Goal: Task Accomplishment & Management: Manage account settings

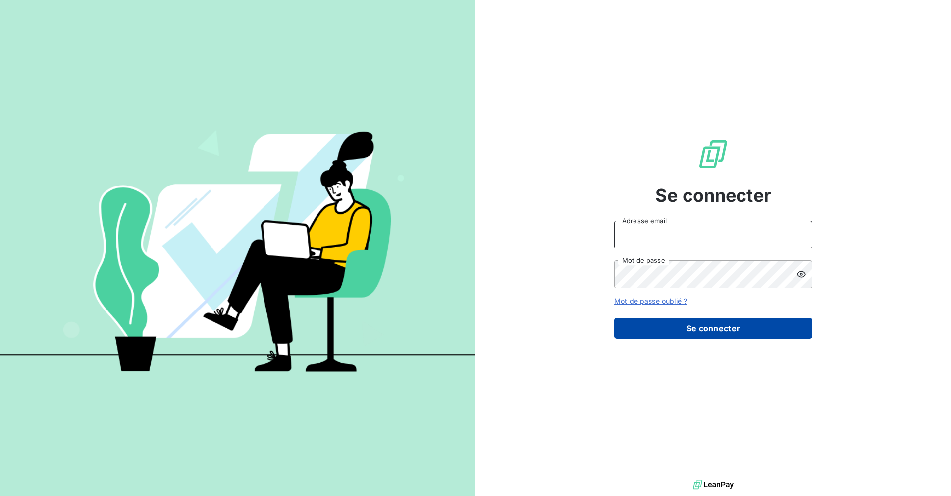
type input "[EMAIL_ADDRESS][DOMAIN_NAME]"
click at [691, 338] on button "Se connecter" at bounding box center [713, 328] width 198 height 21
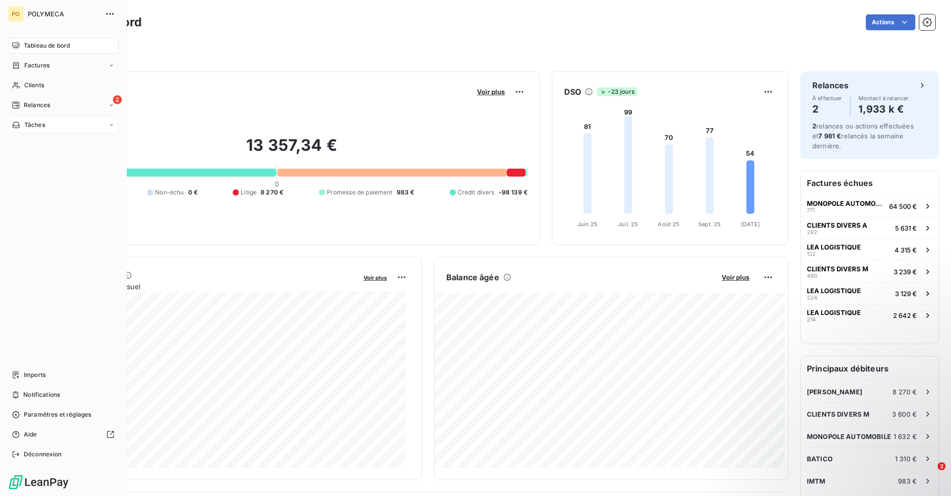
click at [27, 129] on div "Tâches" at bounding box center [63, 125] width 111 height 16
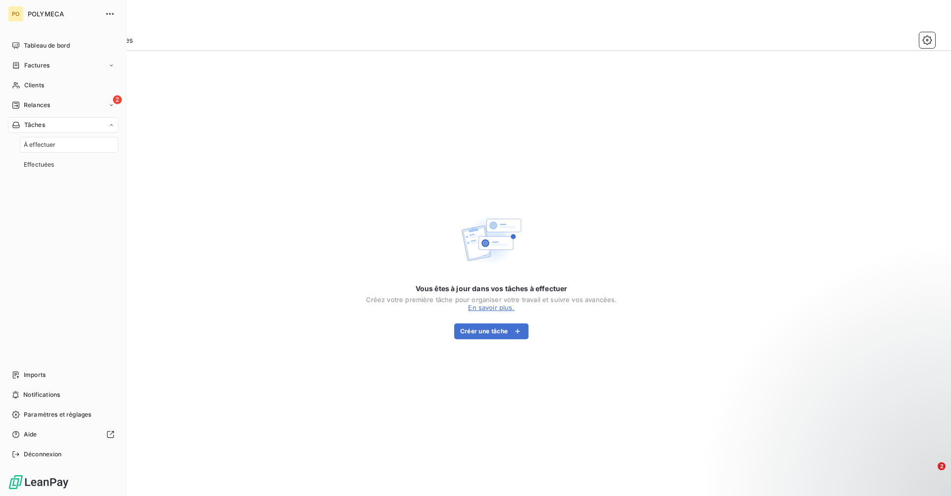
click at [48, 152] on div "À effectuer" at bounding box center [69, 145] width 99 height 16
click at [59, 170] on div "Effectuées" at bounding box center [69, 165] width 99 height 16
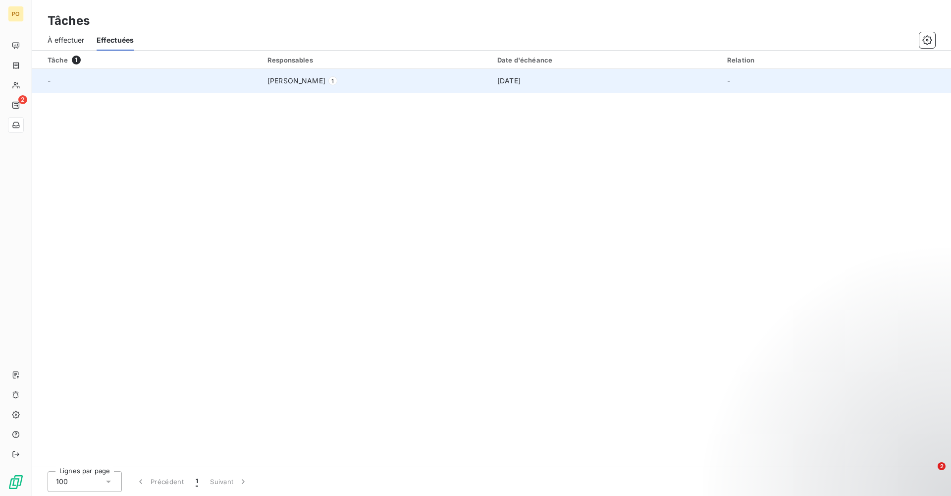
click at [415, 83] on div "[PERSON_NAME] 1" at bounding box center [377, 81] width 218 height 10
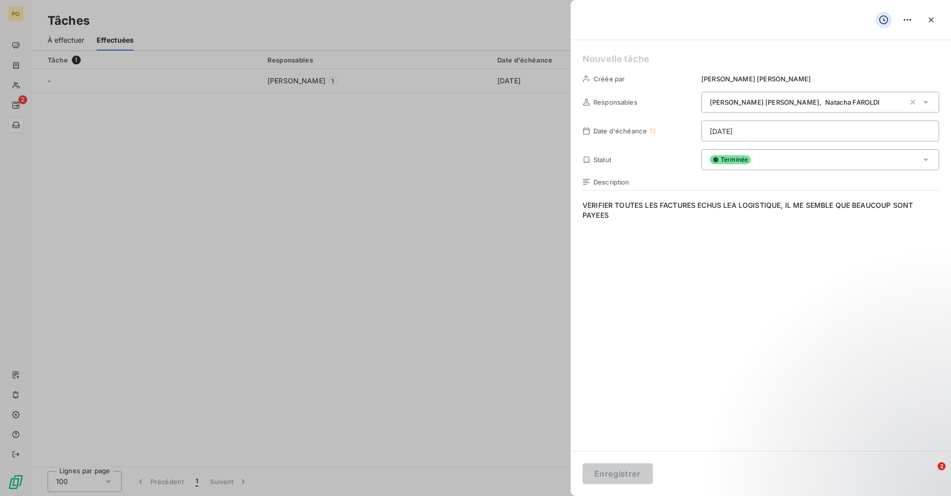
click at [336, 278] on div at bounding box center [475, 248] width 951 height 496
click at [336, 279] on div at bounding box center [475, 248] width 951 height 496
click at [929, 18] on icon "button" at bounding box center [932, 20] width 10 height 10
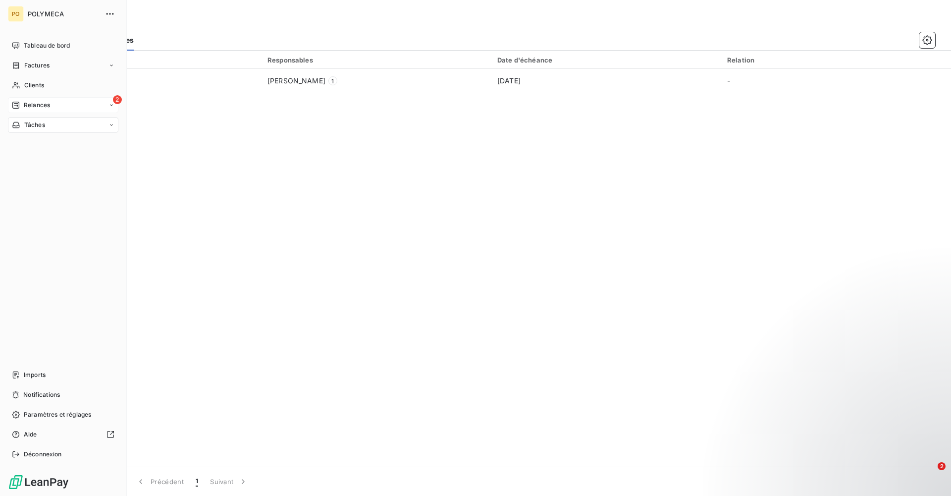
click at [22, 107] on div "Relances" at bounding box center [31, 105] width 38 height 9
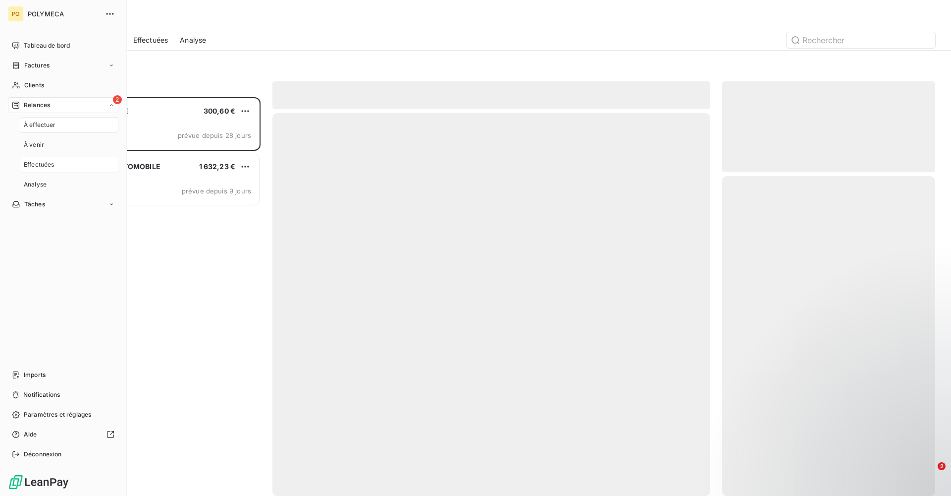
scroll to position [391, 206]
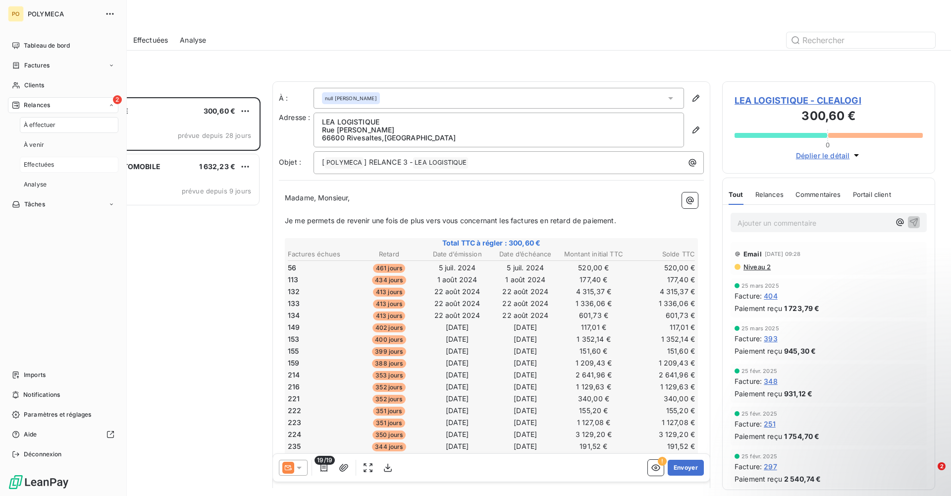
click at [61, 160] on div "Effectuées" at bounding box center [69, 165] width 99 height 16
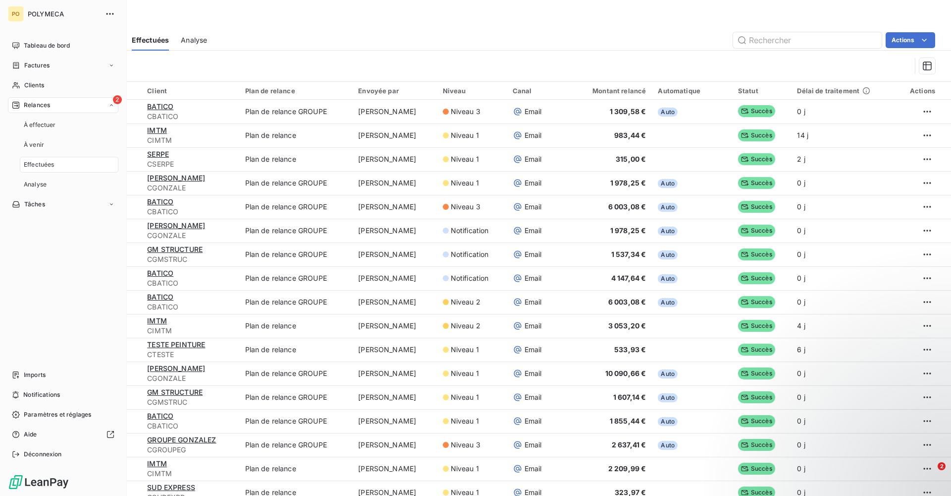
click at [61, 160] on div "Effectuées" at bounding box center [69, 165] width 99 height 16
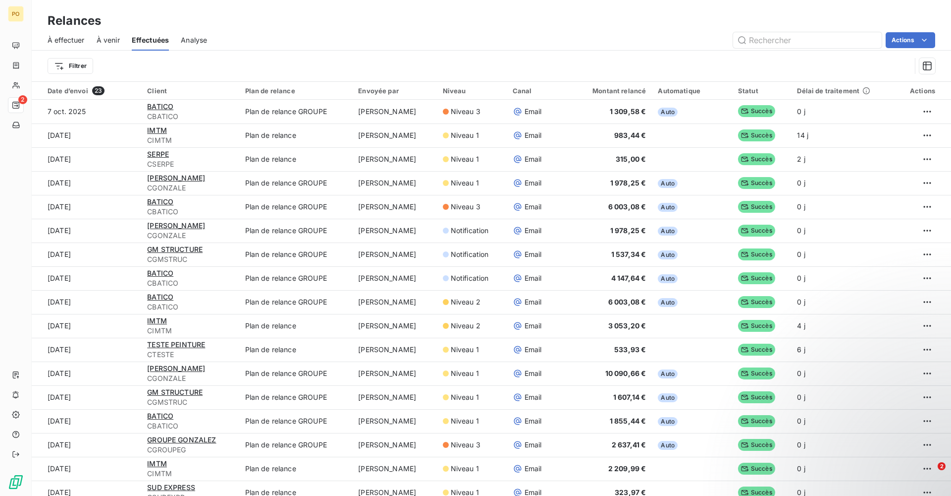
click at [114, 37] on span "À venir" at bounding box center [108, 40] width 23 height 10
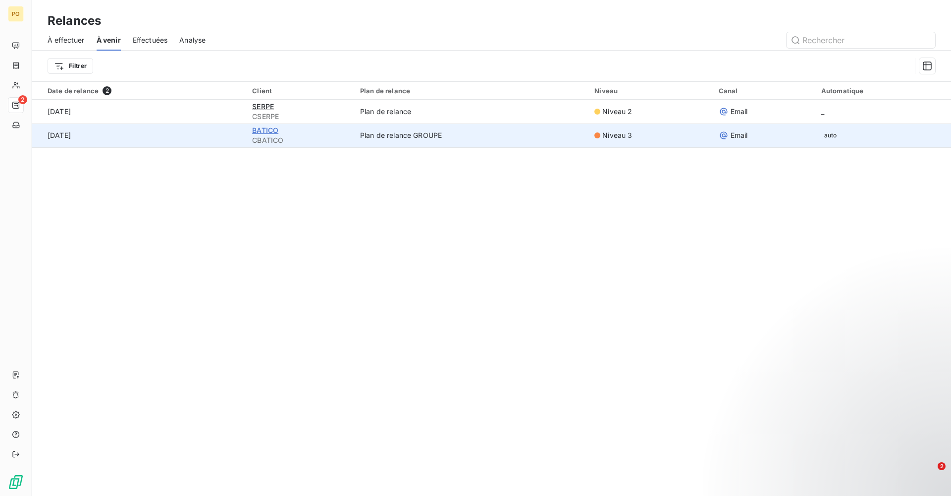
click at [263, 132] on span "BATICO" at bounding box center [265, 130] width 26 height 8
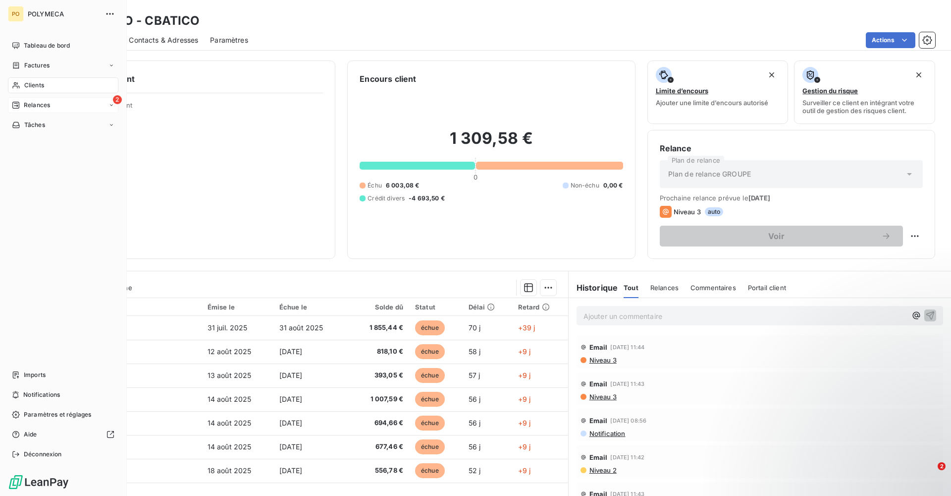
click at [64, 106] on div "2 Relances" at bounding box center [63, 105] width 111 height 16
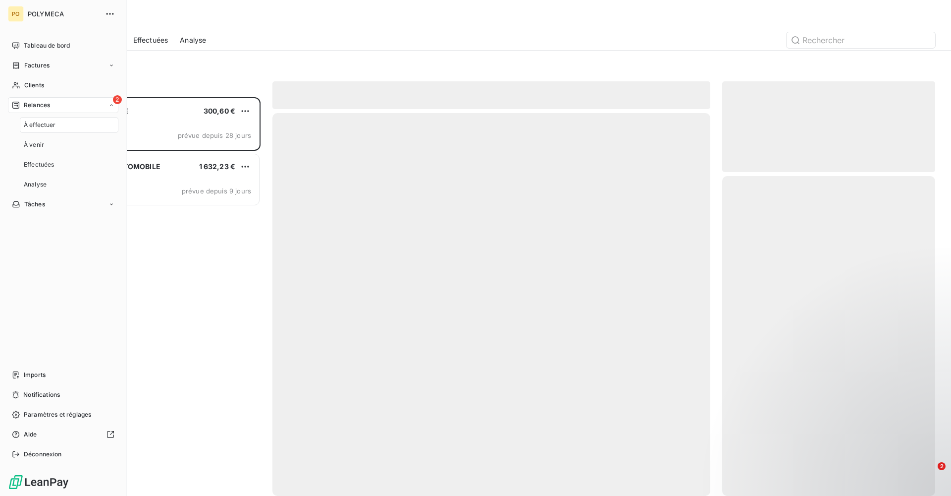
scroll to position [391, 206]
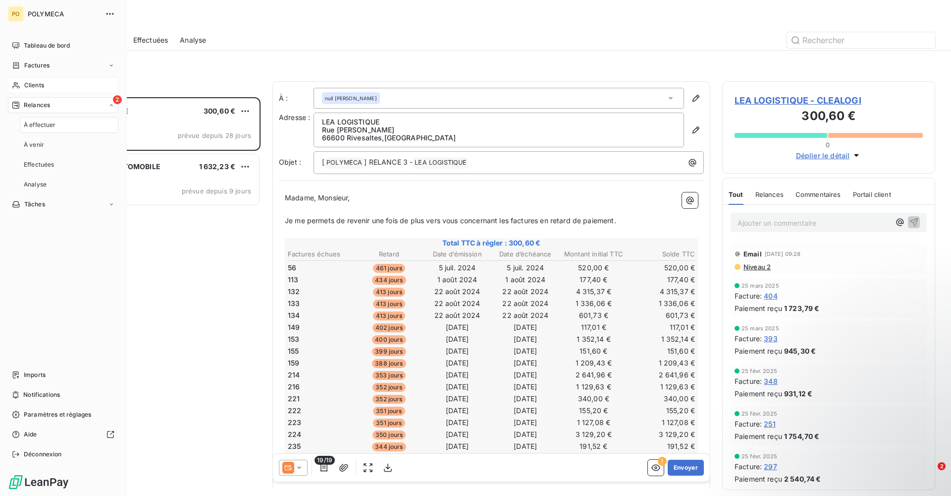
click at [63, 91] on div "Clients" at bounding box center [63, 85] width 111 height 16
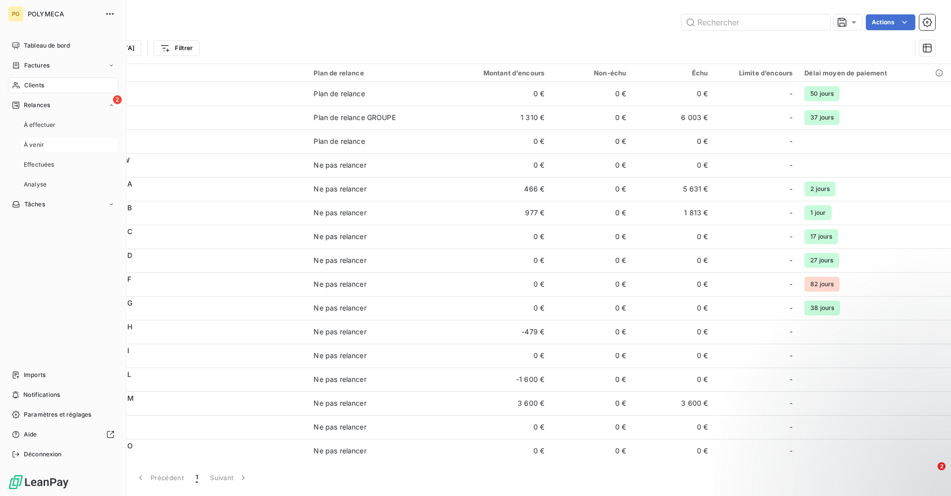
click at [47, 149] on div "À venir" at bounding box center [69, 145] width 99 height 16
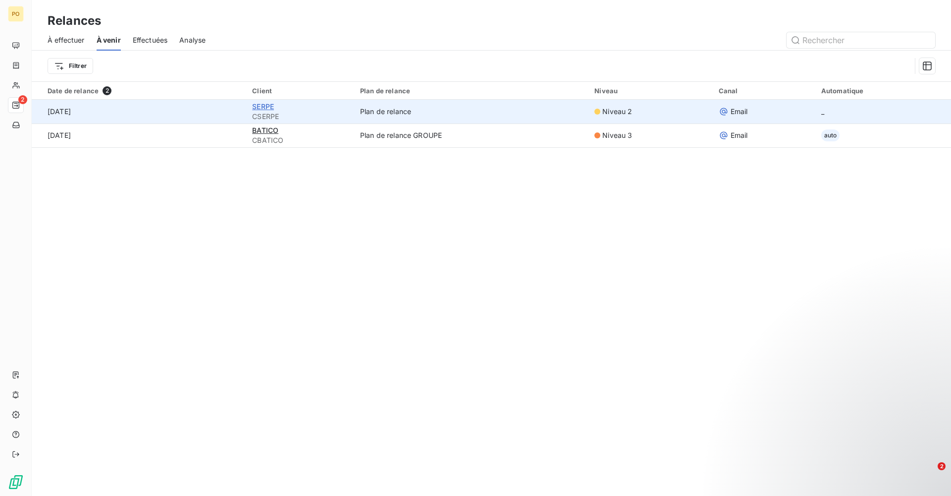
click at [261, 108] on span "SERPE" at bounding box center [263, 106] width 22 height 8
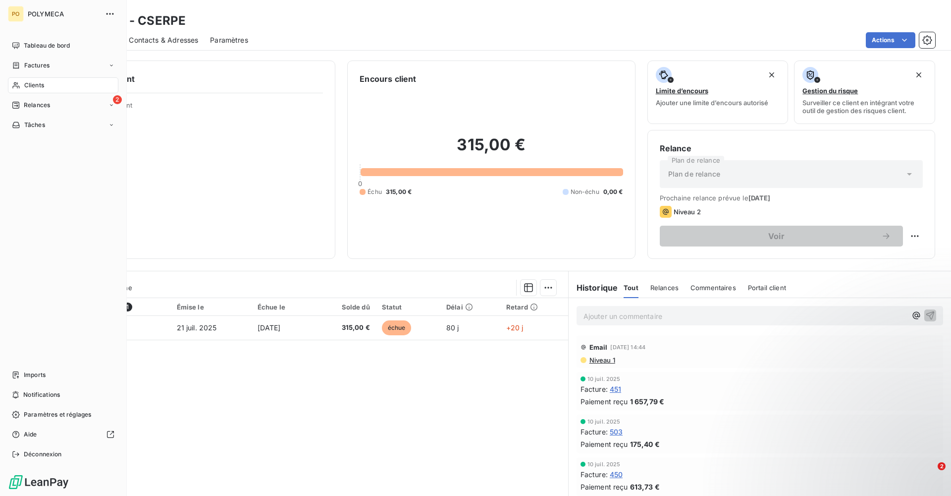
click at [45, 89] on div "Clients" at bounding box center [63, 85] width 111 height 16
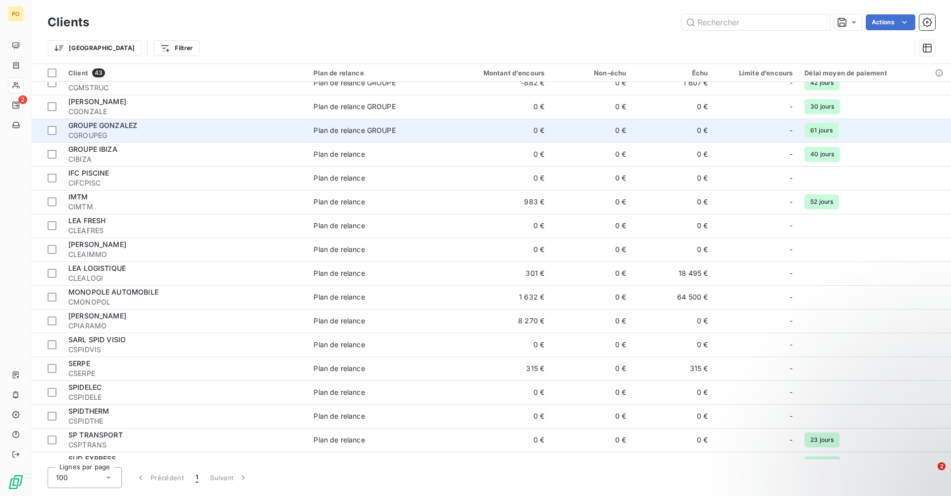
scroll to position [498, 0]
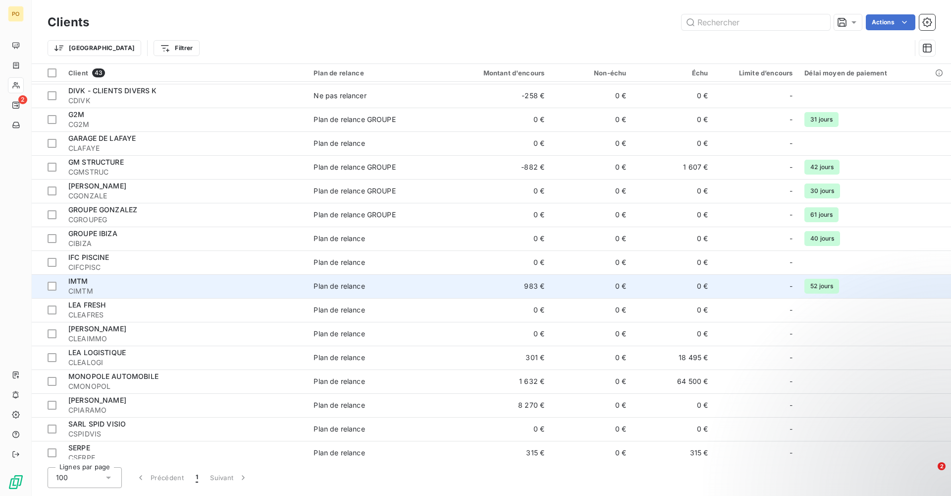
click at [111, 285] on div "IMTM" at bounding box center [184, 281] width 233 height 10
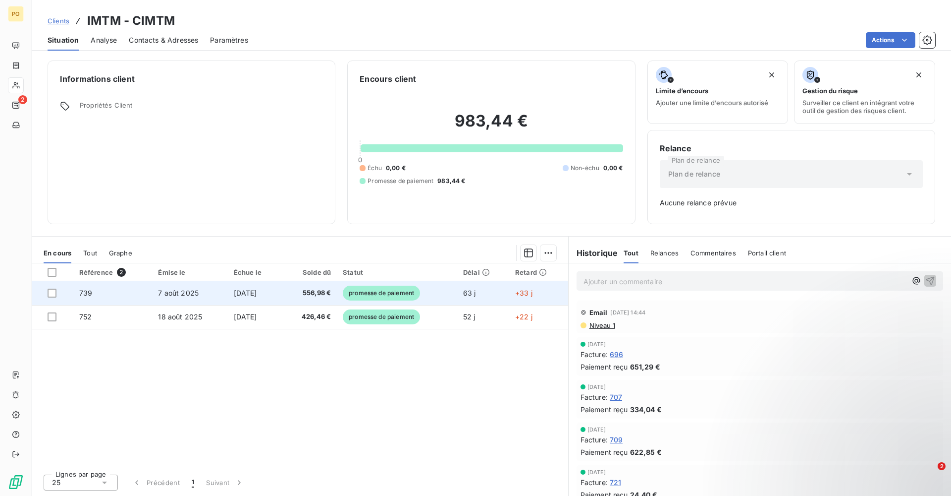
click at [192, 297] on td "7 août 2025" at bounding box center [189, 293] width 75 height 24
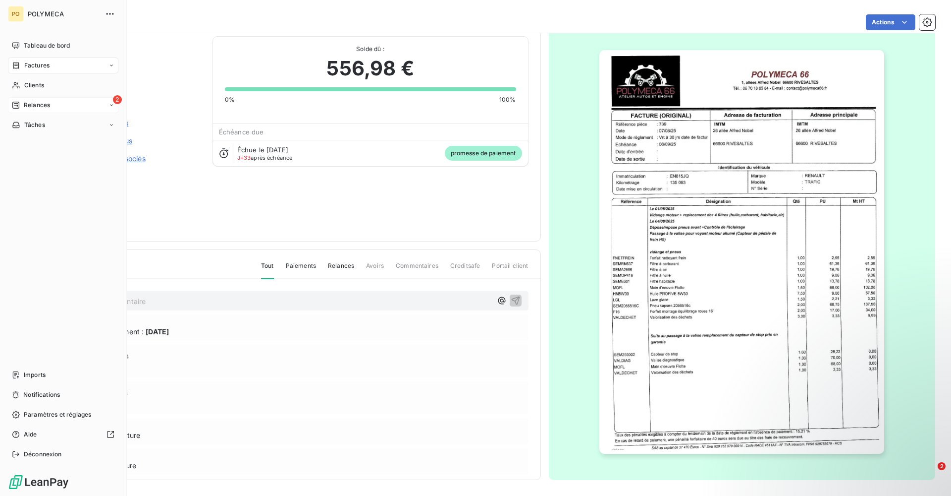
click at [44, 107] on span "Relances" at bounding box center [37, 105] width 26 height 9
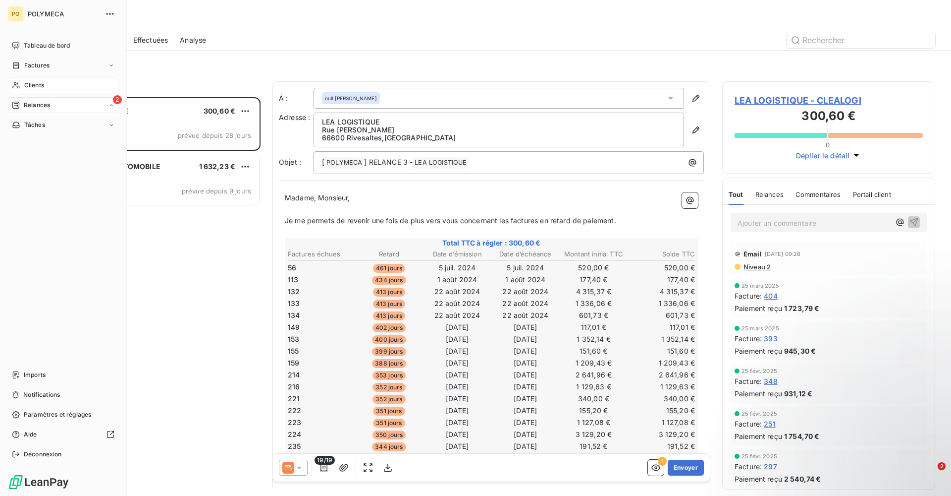
scroll to position [391, 206]
click at [56, 70] on div "Factures" at bounding box center [63, 65] width 111 height 16
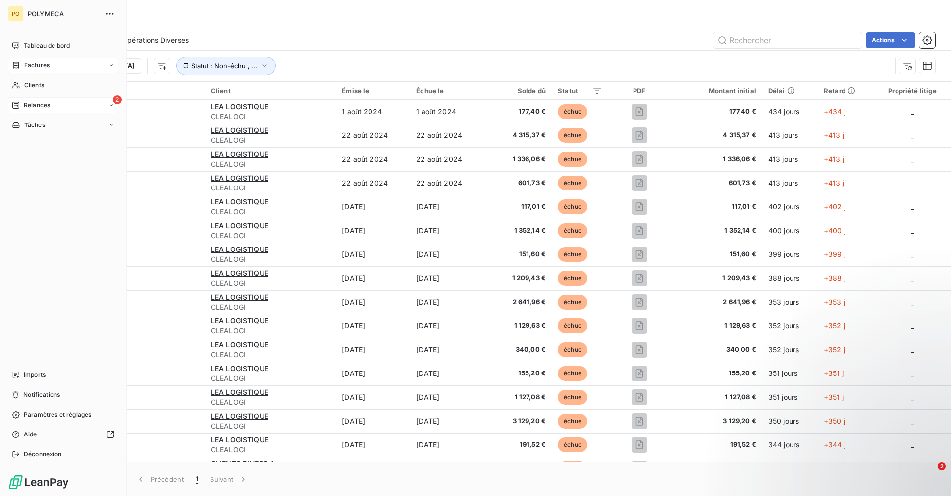
click at [24, 99] on div "2 Relances" at bounding box center [63, 105] width 111 height 16
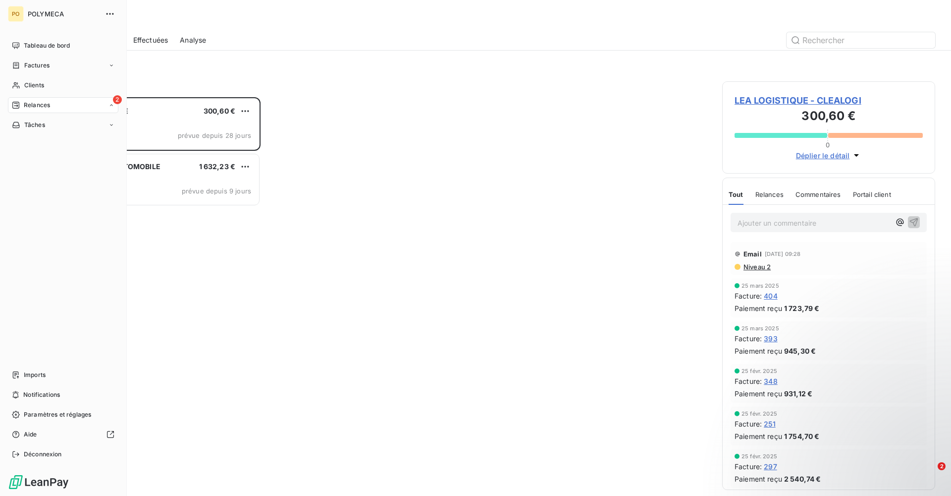
scroll to position [391, 206]
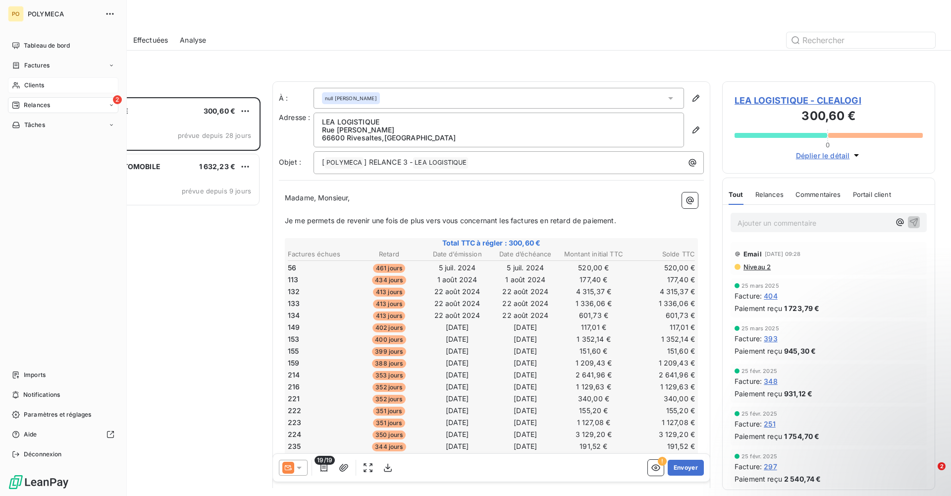
click at [21, 84] on div "Clients" at bounding box center [63, 85] width 111 height 16
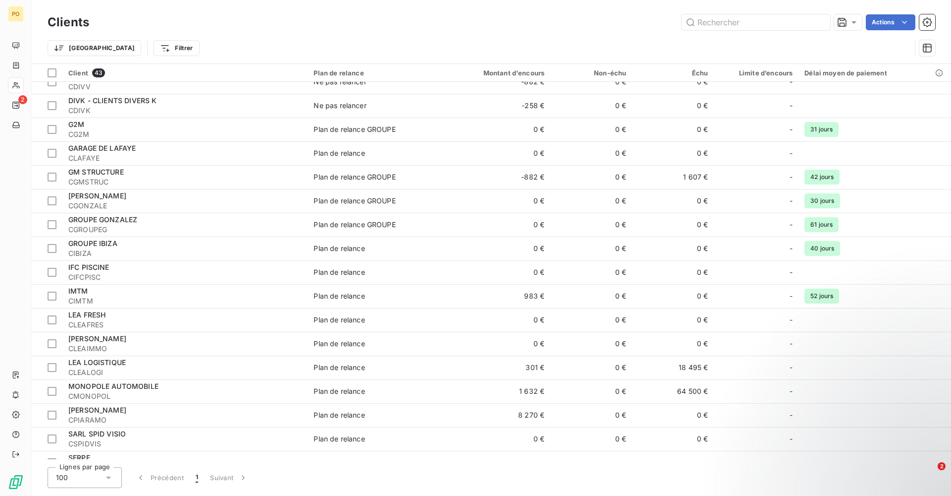
scroll to position [496, 0]
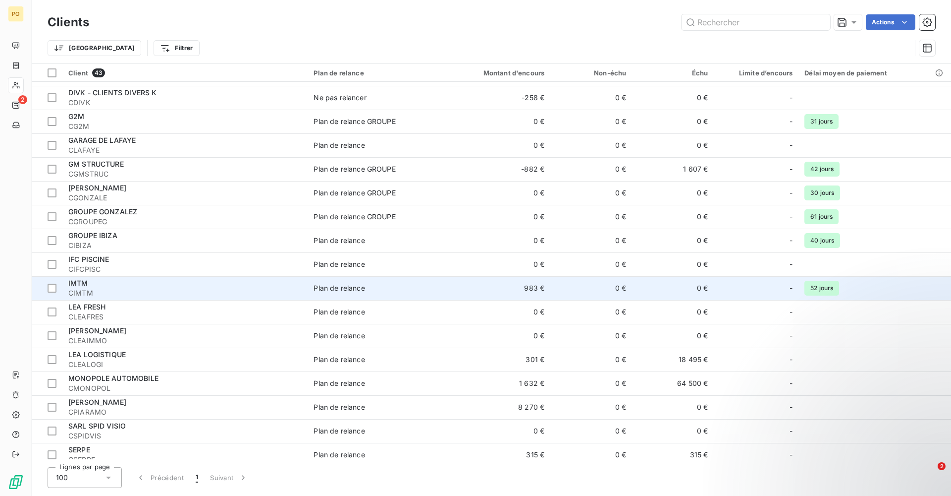
click at [91, 284] on div "IMTM" at bounding box center [184, 283] width 233 height 10
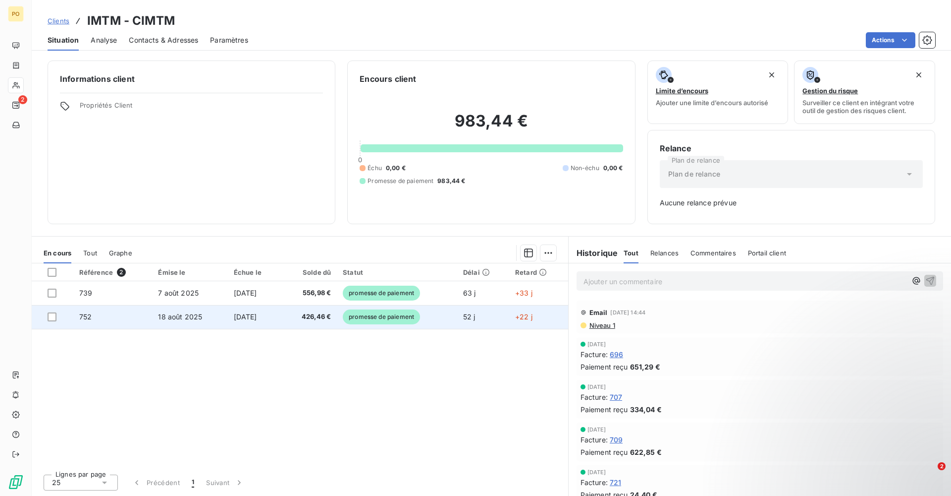
click at [115, 318] on td "752" at bounding box center [112, 317] width 79 height 24
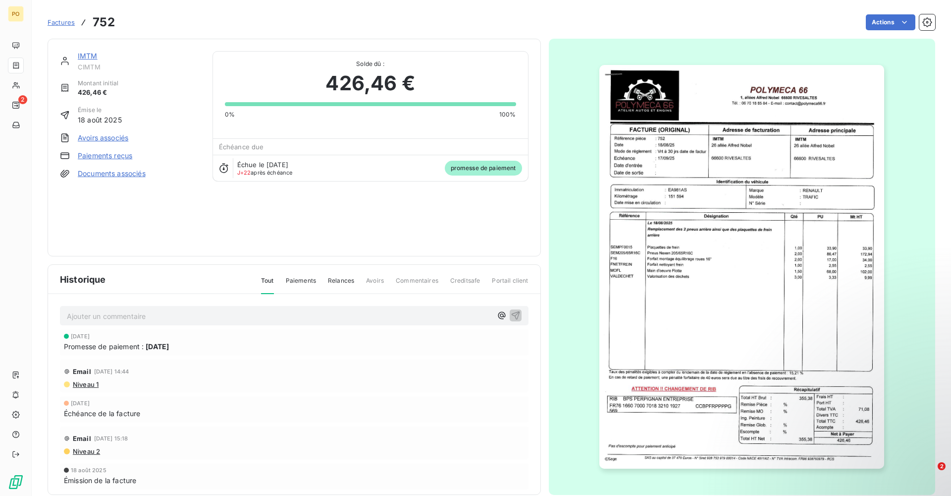
scroll to position [5, 0]
